Goal: Information Seeking & Learning: Learn about a topic

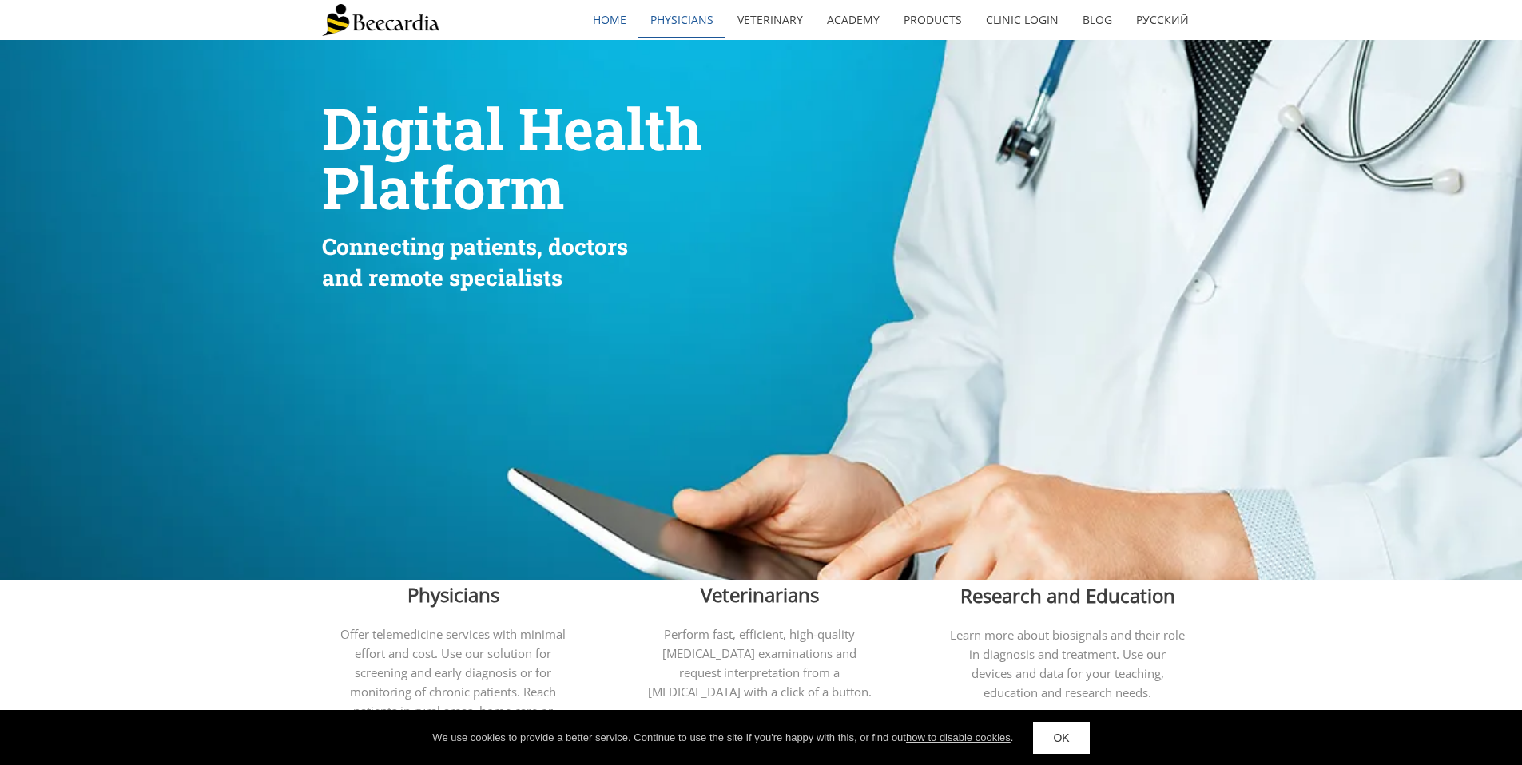
click at [681, 20] on link "Physicians" at bounding box center [681, 20] width 87 height 37
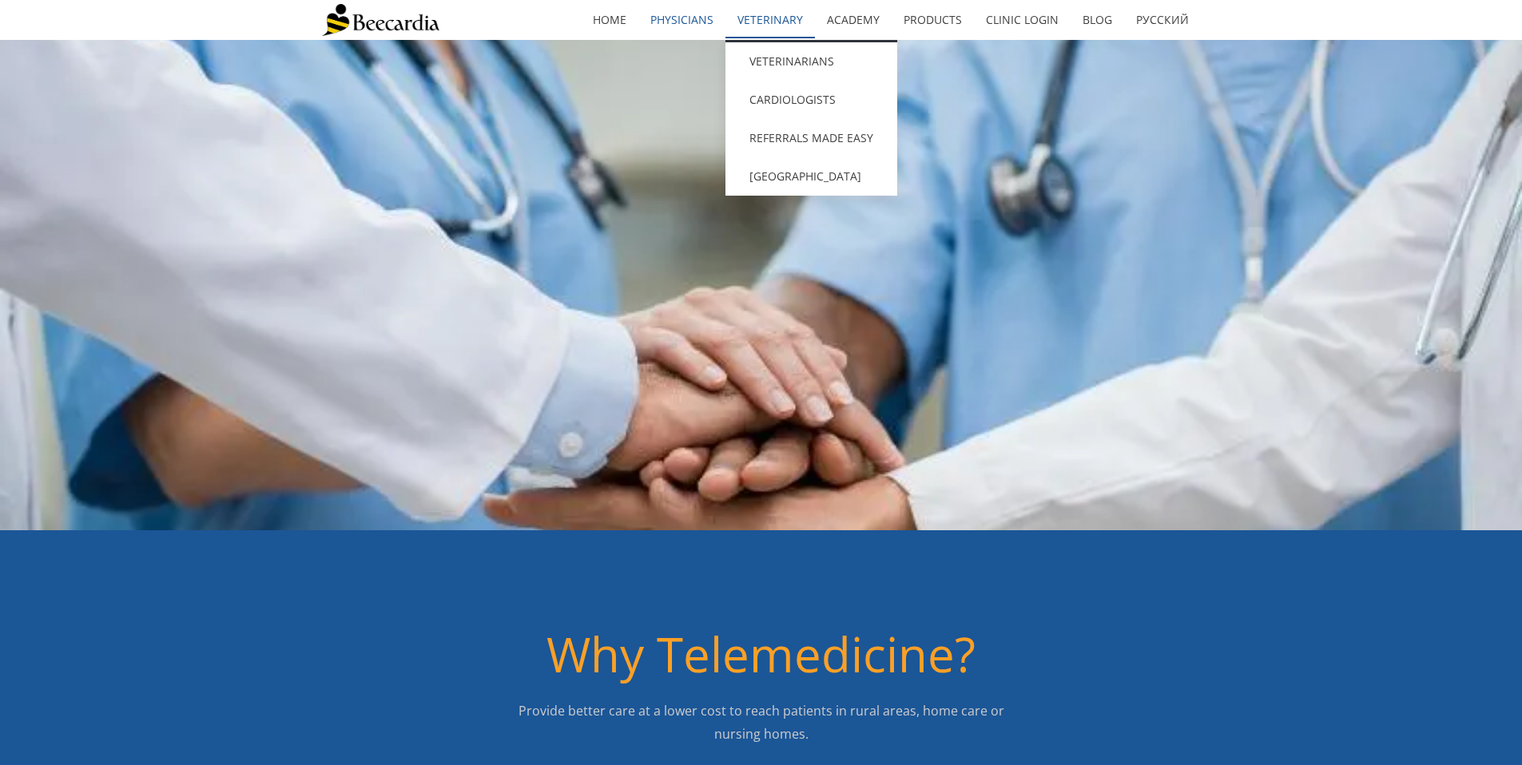
click at [741, 26] on link "Veterinary" at bounding box center [769, 20] width 89 height 37
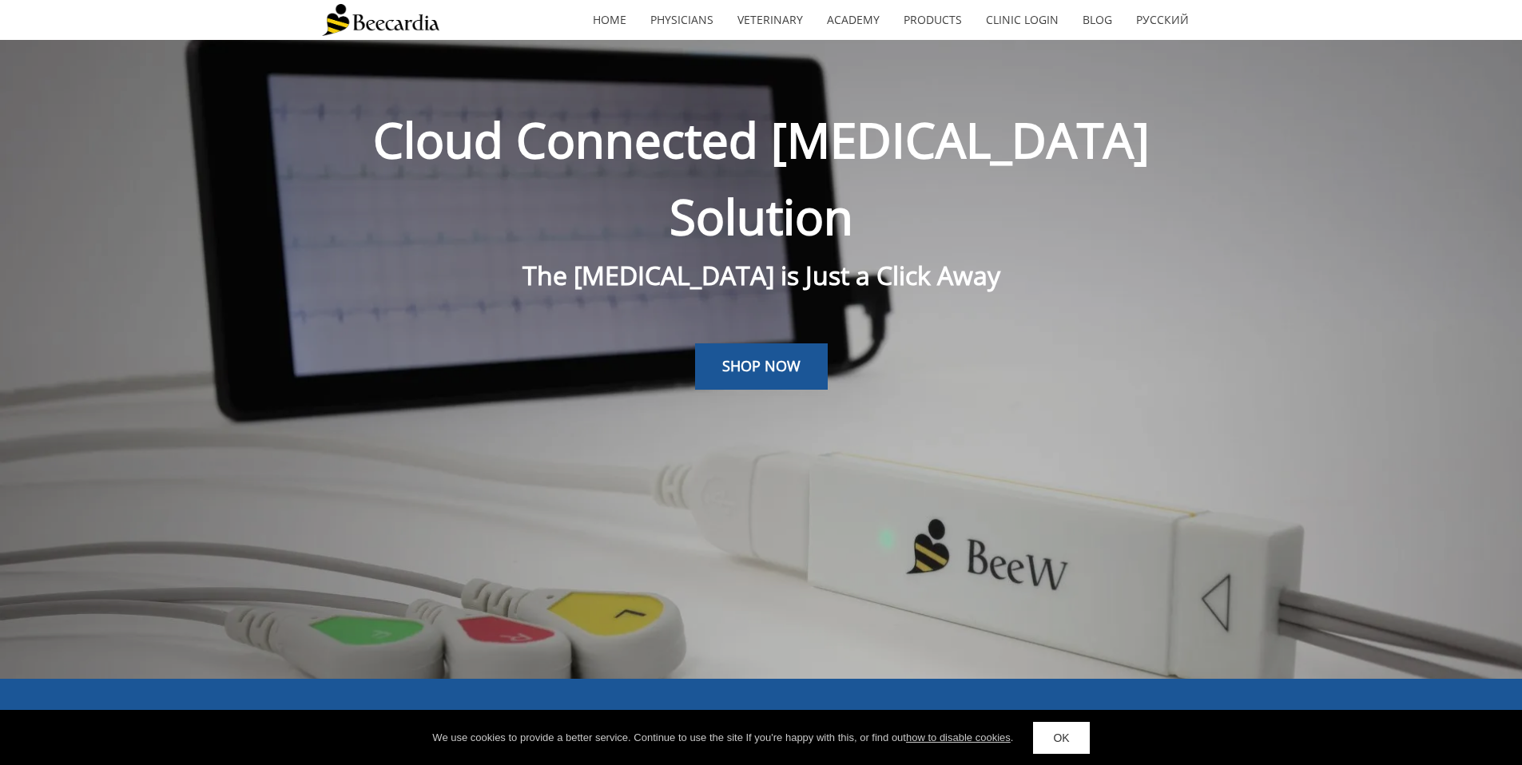
click at [758, 148] on span "Cloud Connected [MEDICAL_DATA] Solution" at bounding box center [761, 178] width 776 height 142
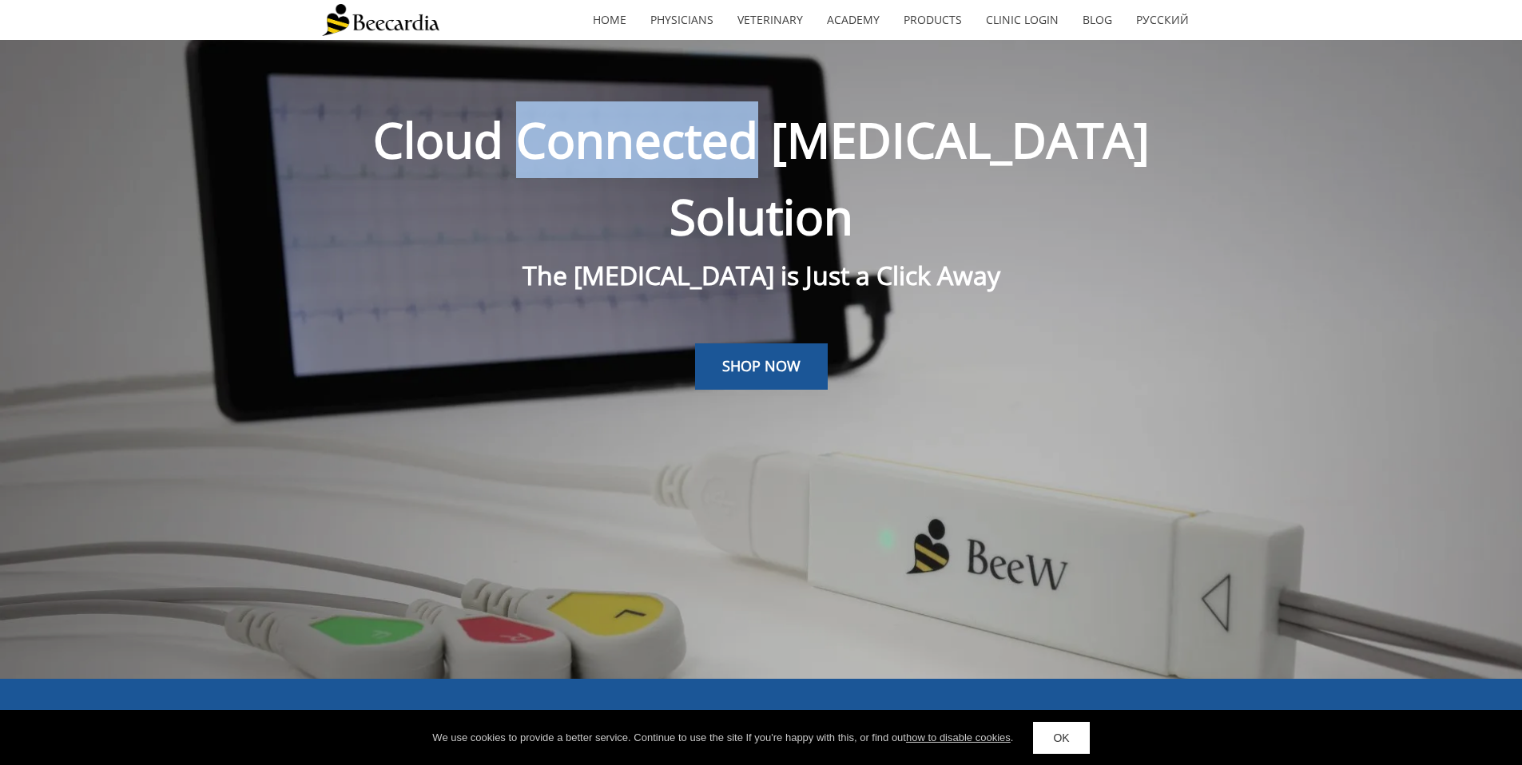
click at [758, 148] on span "Cloud Connected [MEDICAL_DATA] Solution" at bounding box center [761, 178] width 776 height 142
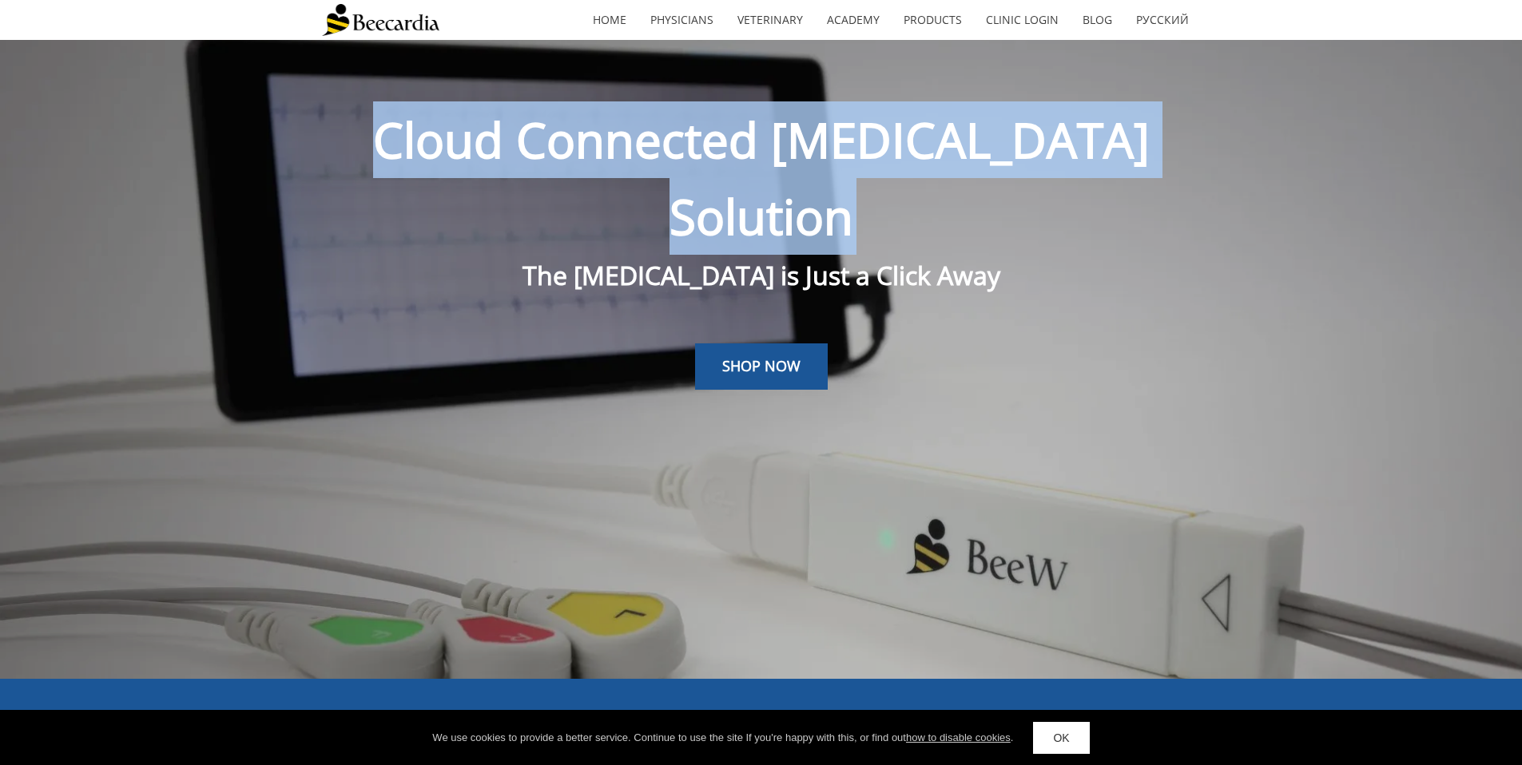
click at [758, 148] on span "Cloud Connected [MEDICAL_DATA] Solution" at bounding box center [761, 178] width 776 height 142
click at [721, 131] on span "Cloud Connected [MEDICAL_DATA] Solution" at bounding box center [761, 178] width 776 height 142
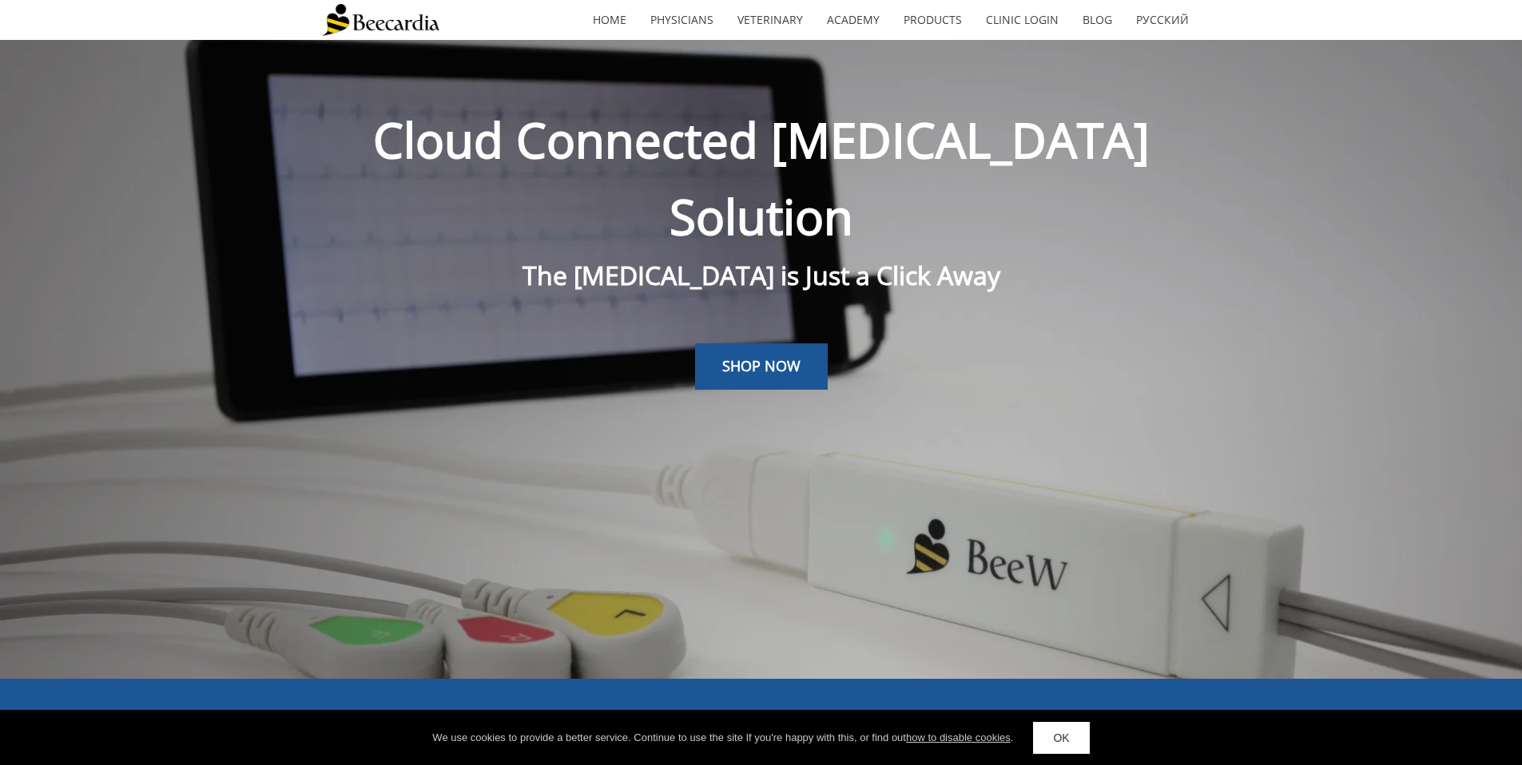
click at [695, 143] on span "Cloud Connected [MEDICAL_DATA] Solution" at bounding box center [761, 178] width 776 height 142
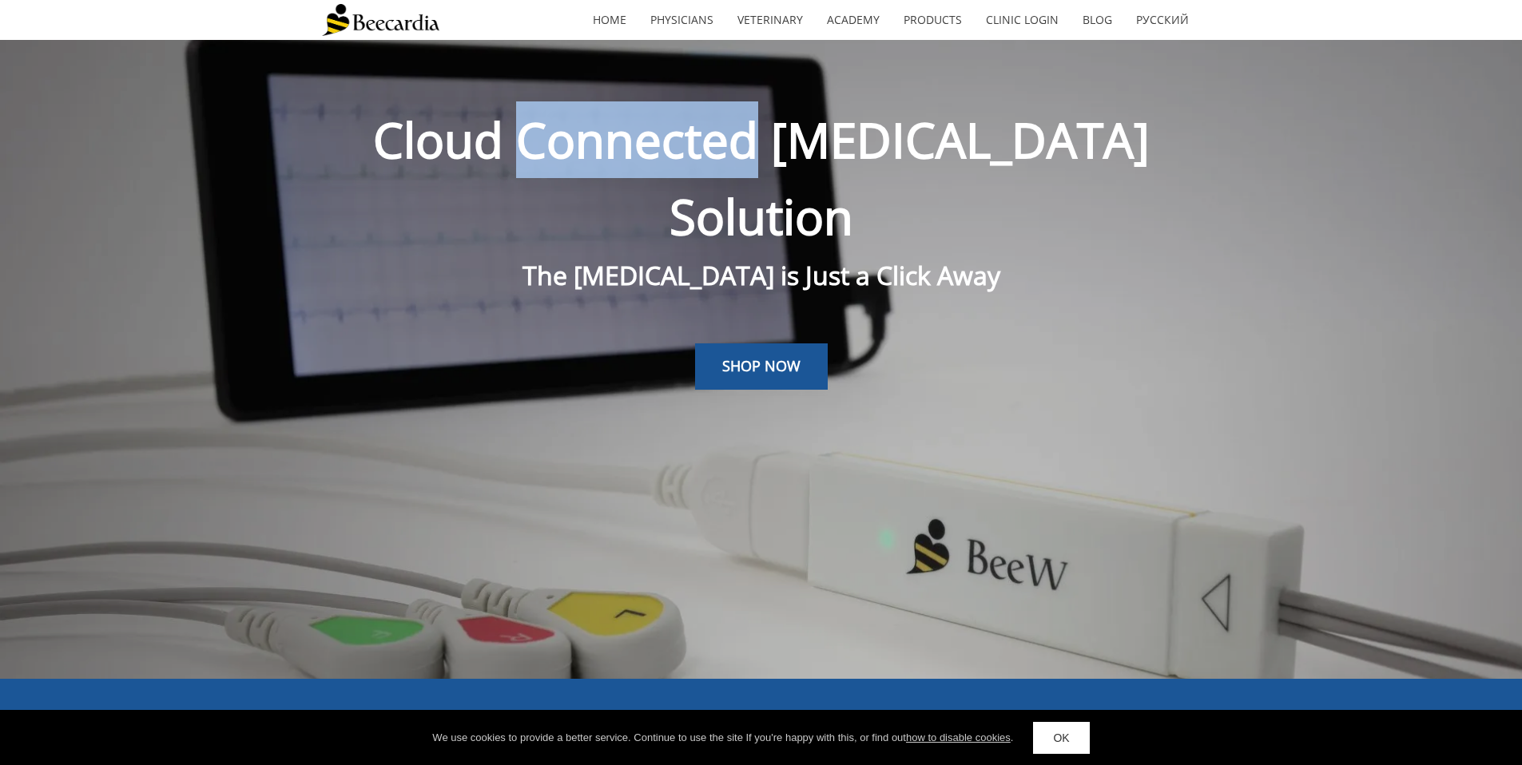
click at [695, 143] on span "Cloud Connected [MEDICAL_DATA] Solution" at bounding box center [761, 178] width 776 height 142
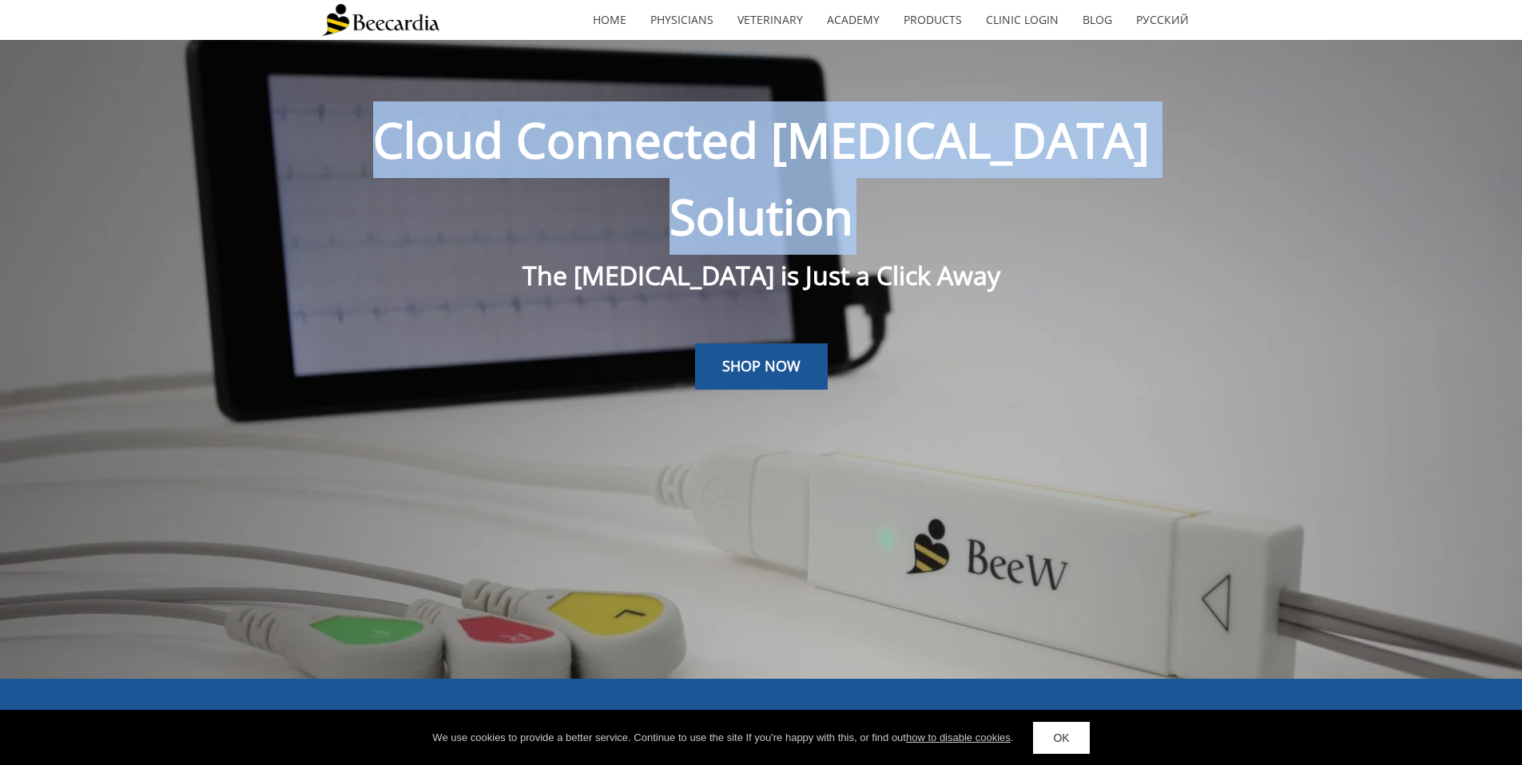
click at [695, 143] on span "Cloud Connected [MEDICAL_DATA] Solution" at bounding box center [761, 178] width 776 height 142
click at [695, 144] on span "Cloud Connected [MEDICAL_DATA] Solution" at bounding box center [761, 178] width 776 height 142
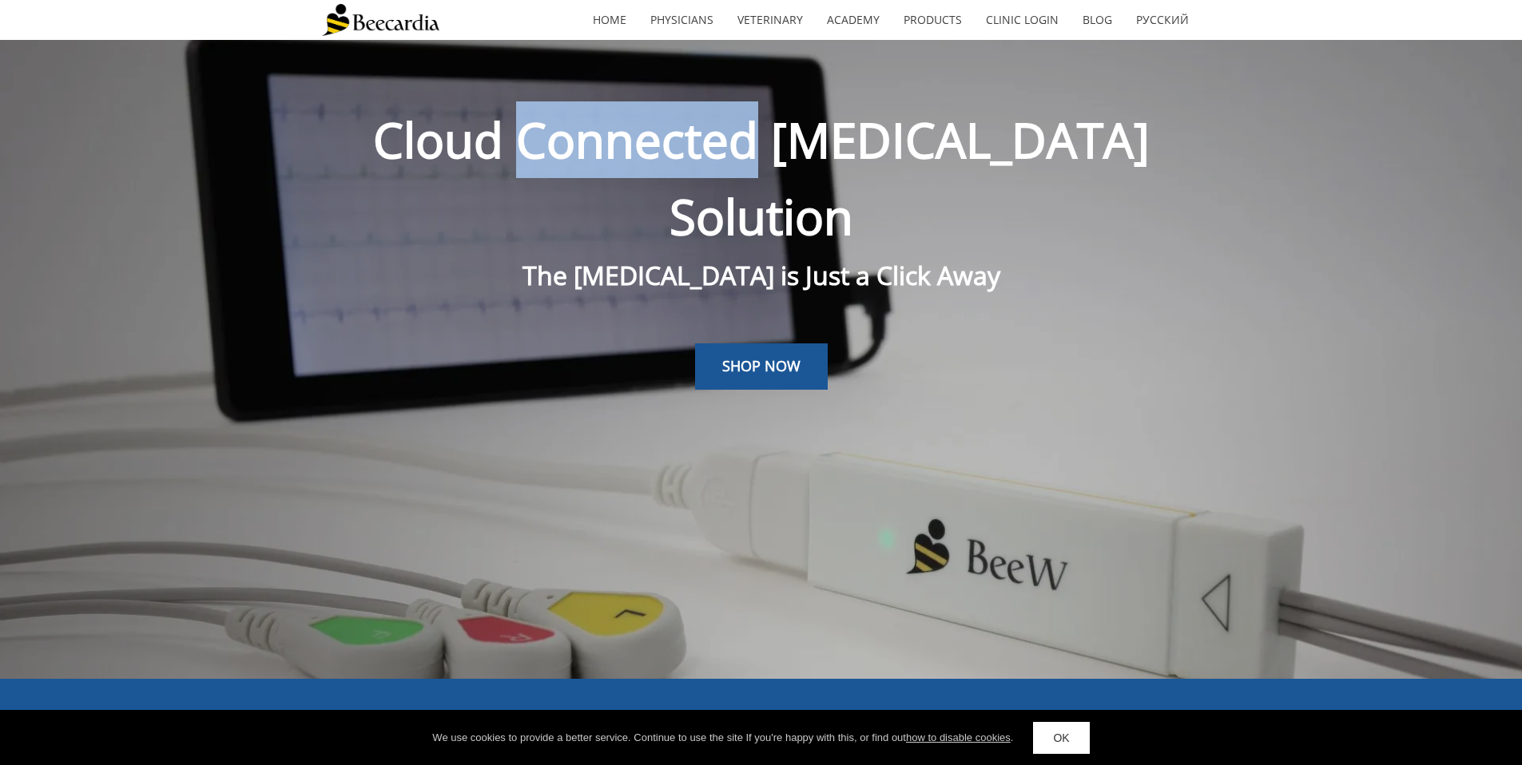
click at [695, 144] on span "Cloud Connected [MEDICAL_DATA] Solution" at bounding box center [761, 178] width 776 height 142
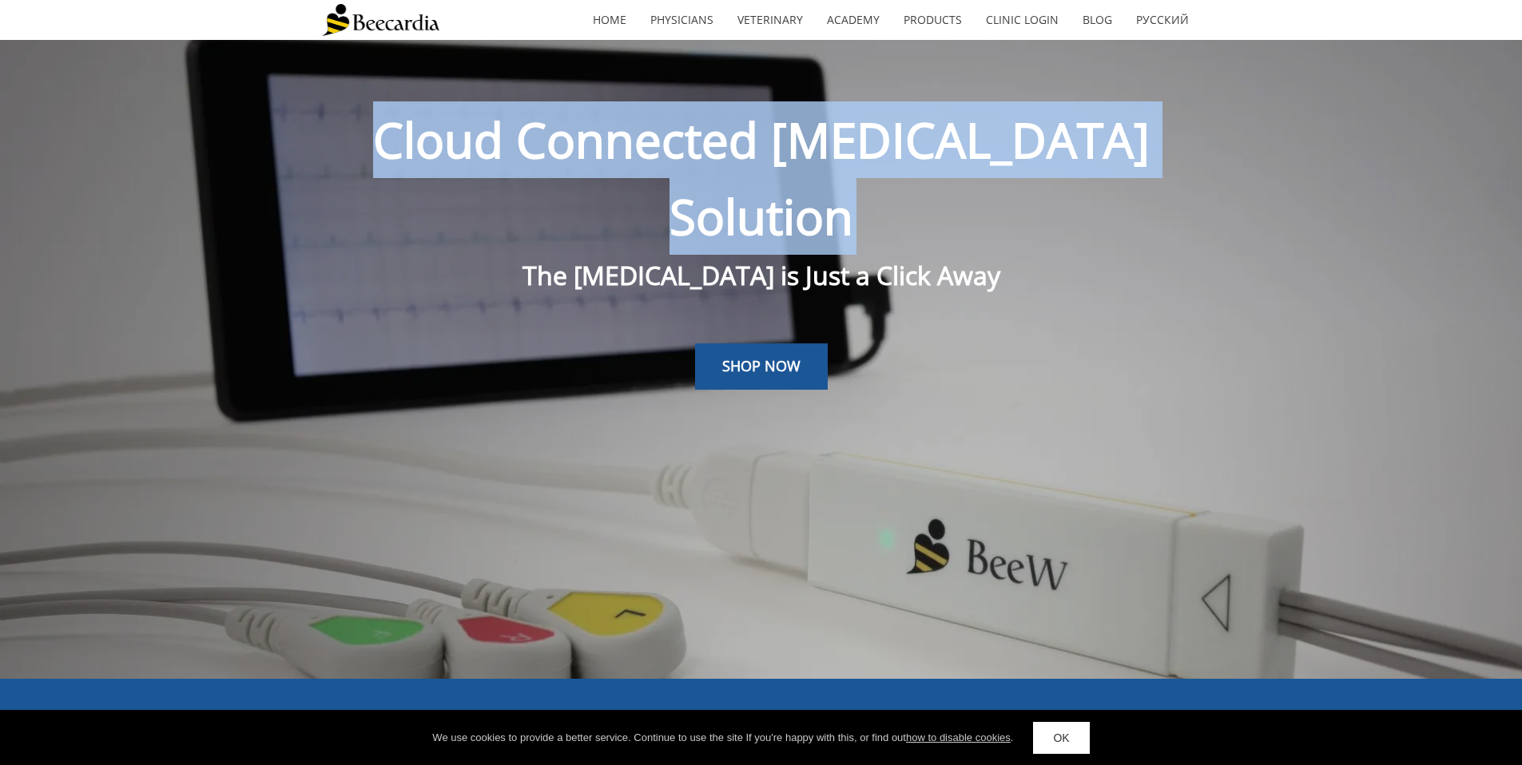
click at [695, 144] on span "Cloud Connected [MEDICAL_DATA] Solution" at bounding box center [761, 178] width 776 height 142
click at [862, 147] on span "Cloud Connected [MEDICAL_DATA] Solution" at bounding box center [761, 178] width 776 height 142
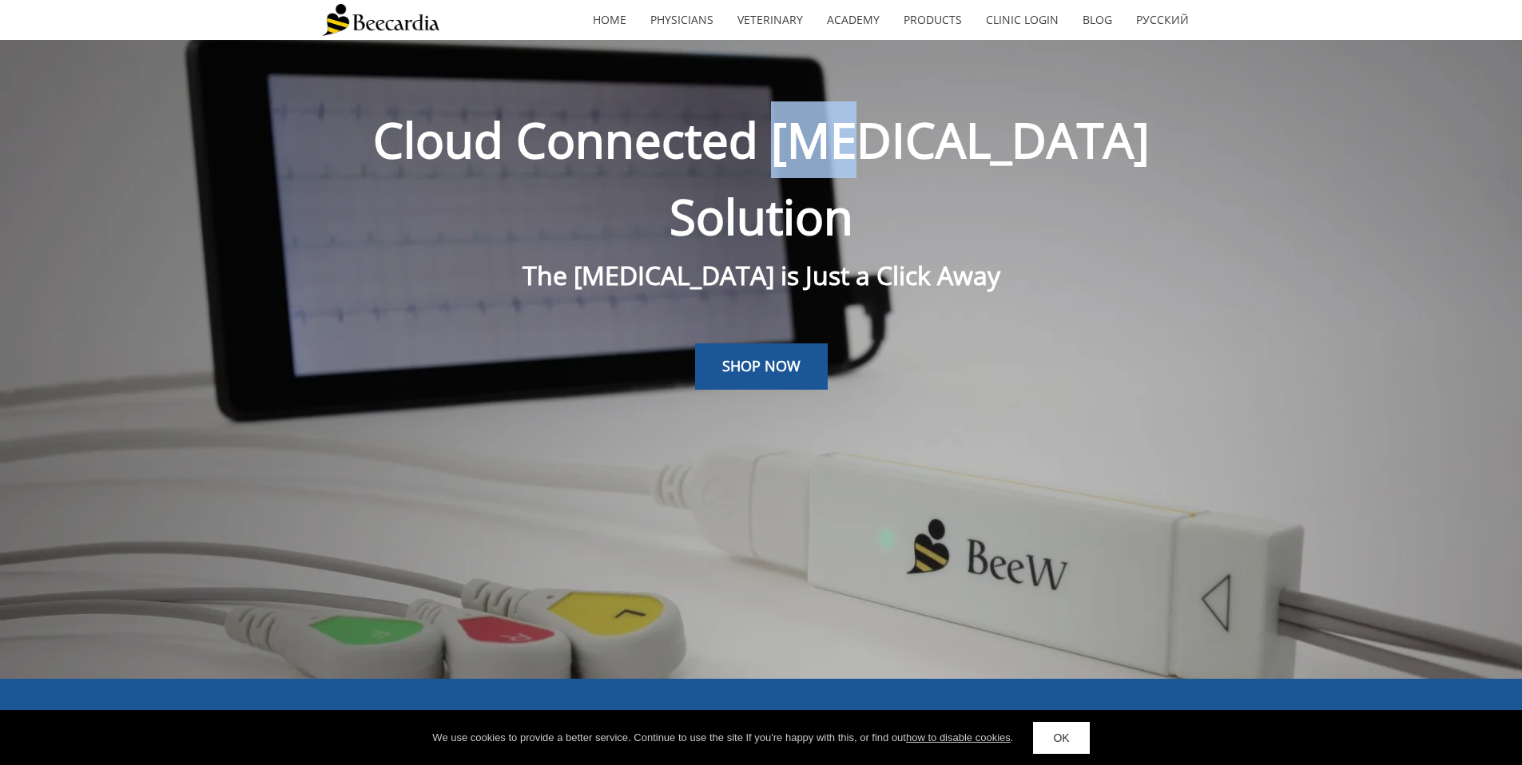
click at [862, 147] on span "Cloud Connected [MEDICAL_DATA] Solution" at bounding box center [761, 178] width 776 height 142
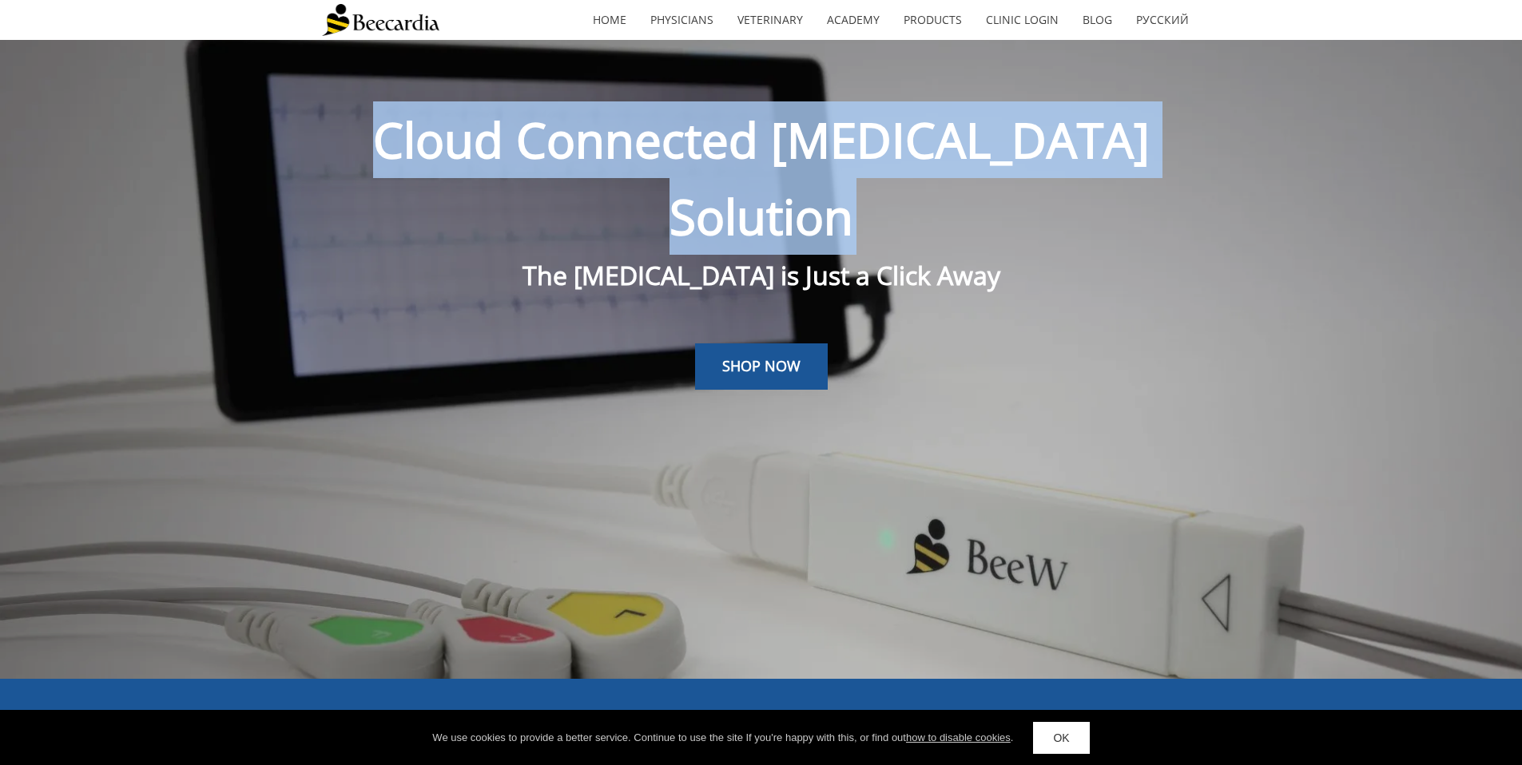
click at [862, 147] on span "Cloud Connected [MEDICAL_DATA] Solution" at bounding box center [761, 178] width 776 height 142
click at [374, 26] on img at bounding box center [380, 20] width 117 height 32
